Goal: Communication & Community: Share content

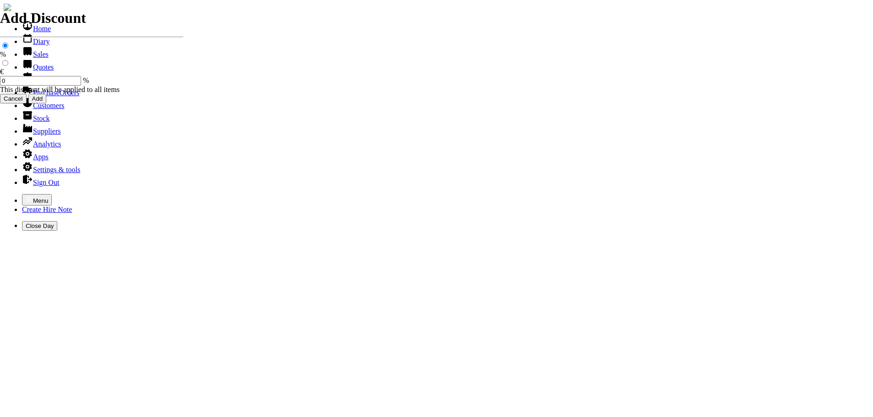
select select "HO"
click at [22, 194] on button "Menu" at bounding box center [37, 199] width 30 height 11
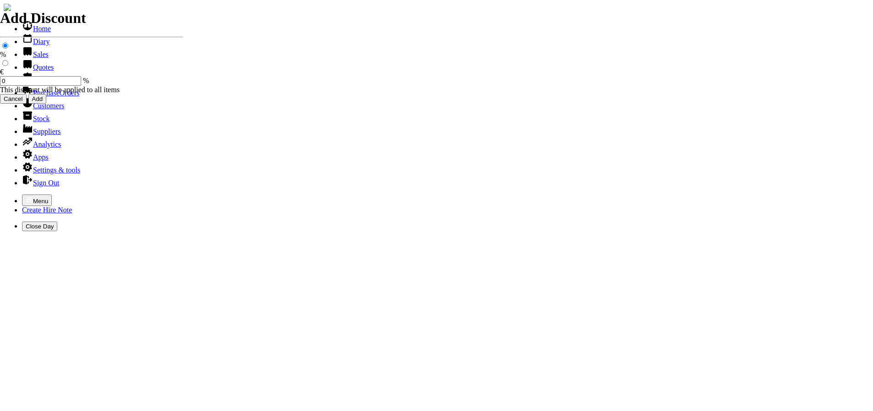
click at [25, 58] on link "Sales" at bounding box center [35, 54] width 27 height 8
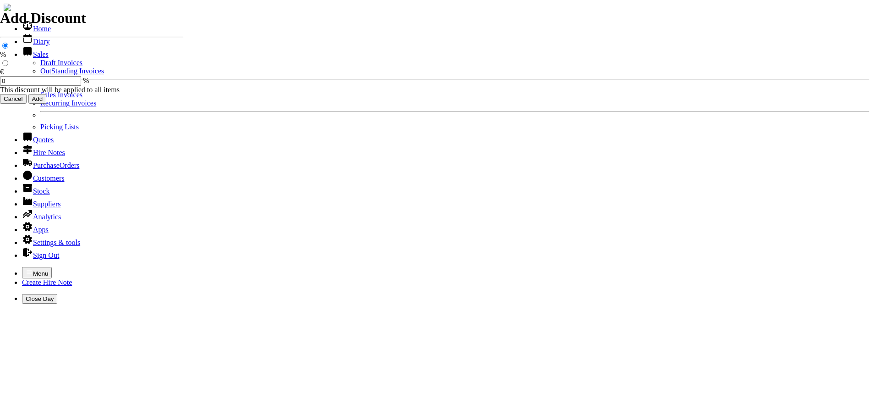
click at [40, 75] on link "OutStanding Invoices" at bounding box center [72, 71] width 64 height 8
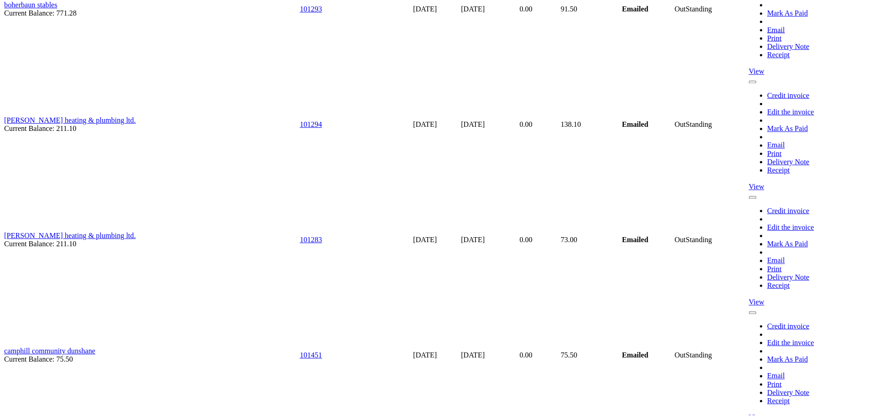
scroll to position [3345, 0]
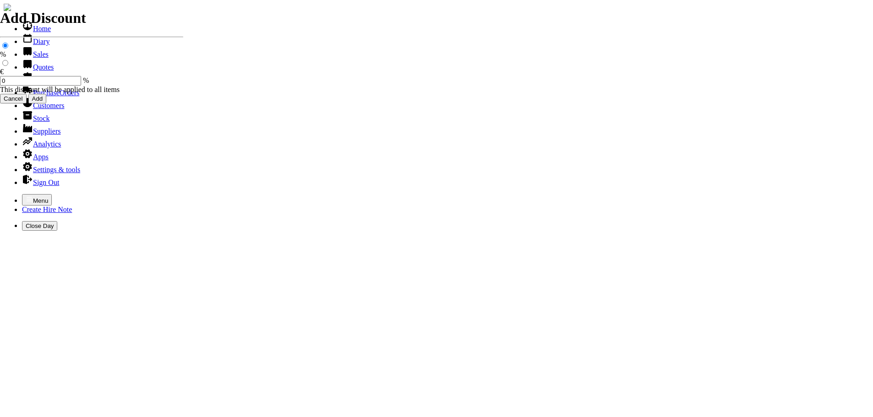
select select "HO"
click at [27, 197] on icon "button" at bounding box center [29, 199] width 5 height 4
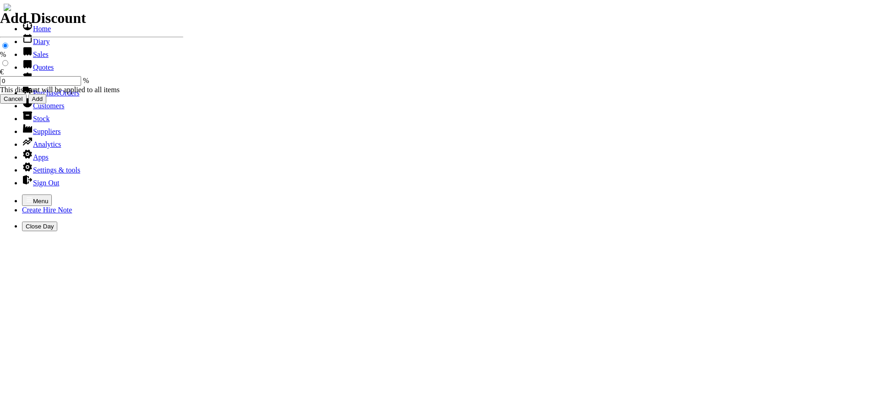
click at [29, 58] on link "Sales" at bounding box center [35, 54] width 27 height 8
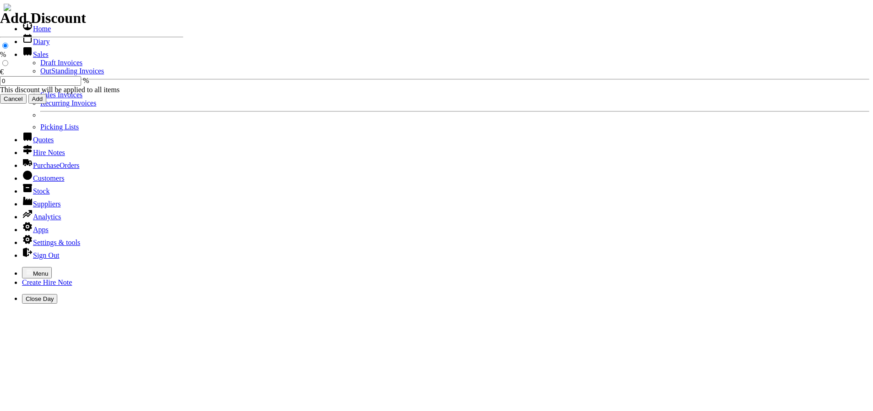
click at [40, 75] on link "OutStanding Invoices" at bounding box center [72, 71] width 64 height 8
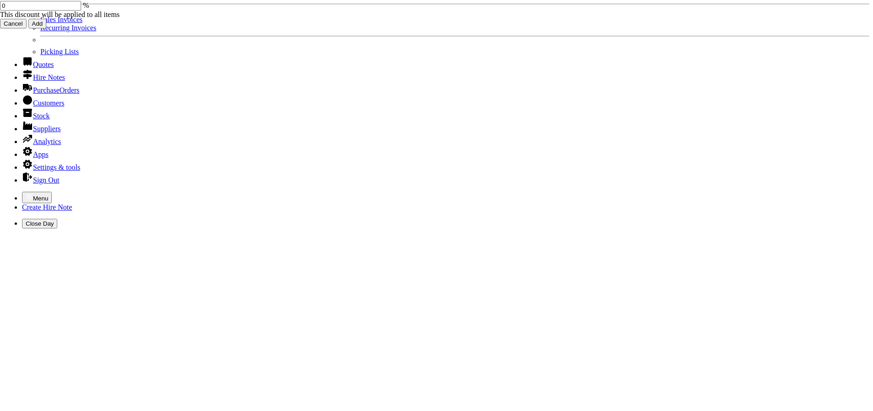
scroll to position [76, 0]
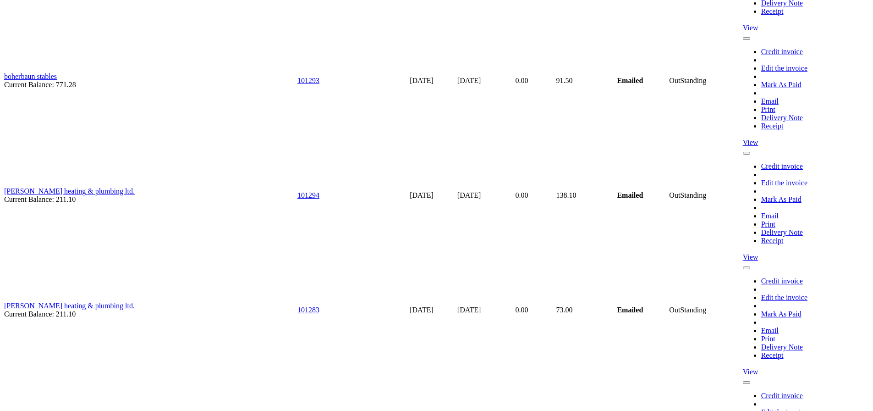
scroll to position [3391, 0]
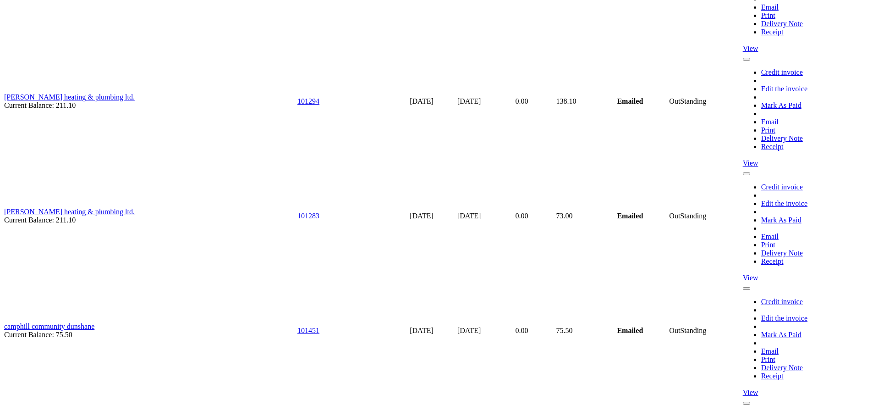
type input "[PERSON_NAME][EMAIL_ADDRESS][PERSON_NAME][DOMAIN_NAME]"
type input "[PERSON_NAME]"
